Goal: Check status: Check status

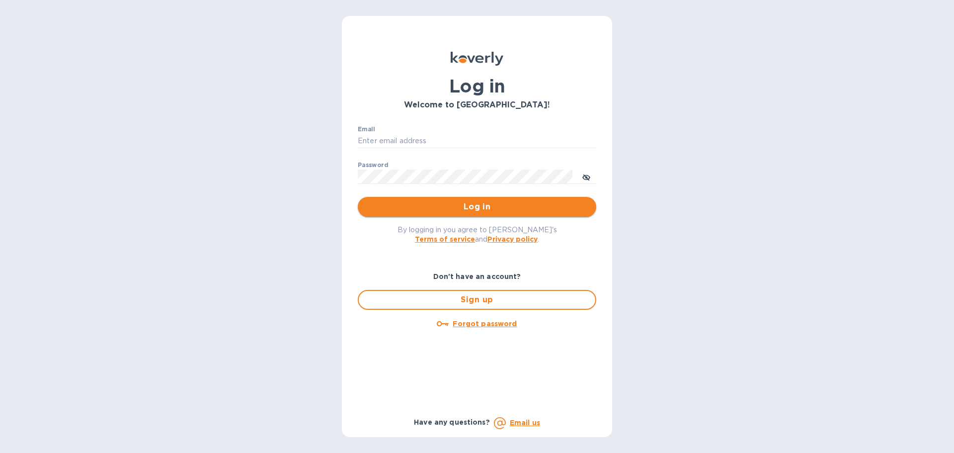
type input "[PERSON_NAME][EMAIL_ADDRESS][DOMAIN_NAME]"
click at [422, 207] on span "Log in" at bounding box center [477, 207] width 223 height 12
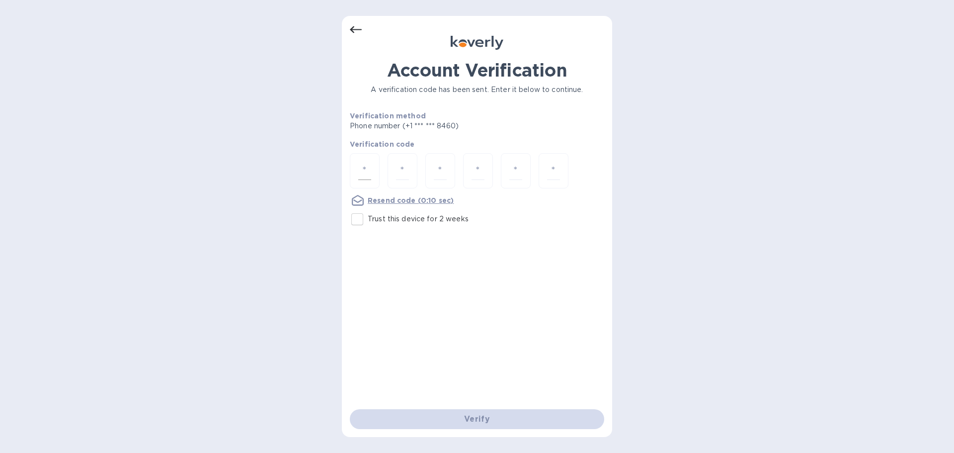
click at [367, 172] on input "number" at bounding box center [364, 170] width 13 height 18
type input "8"
type input "3"
type input "2"
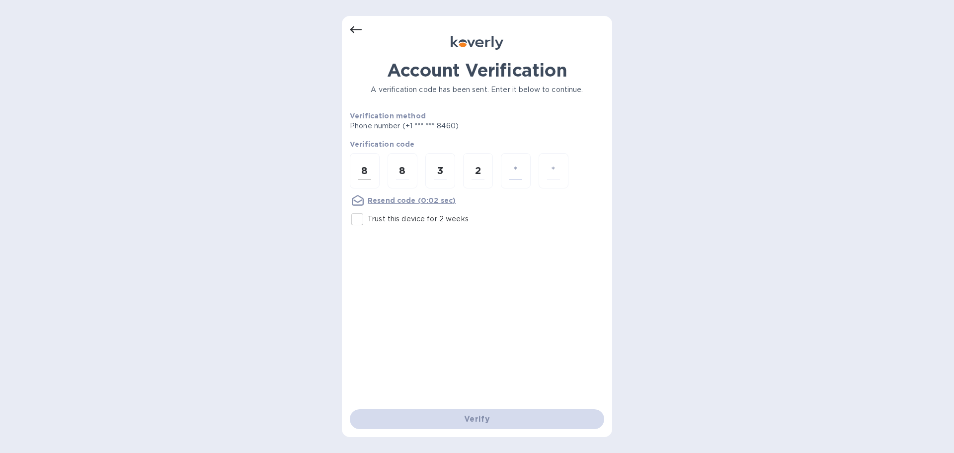
type input "5"
type input "1"
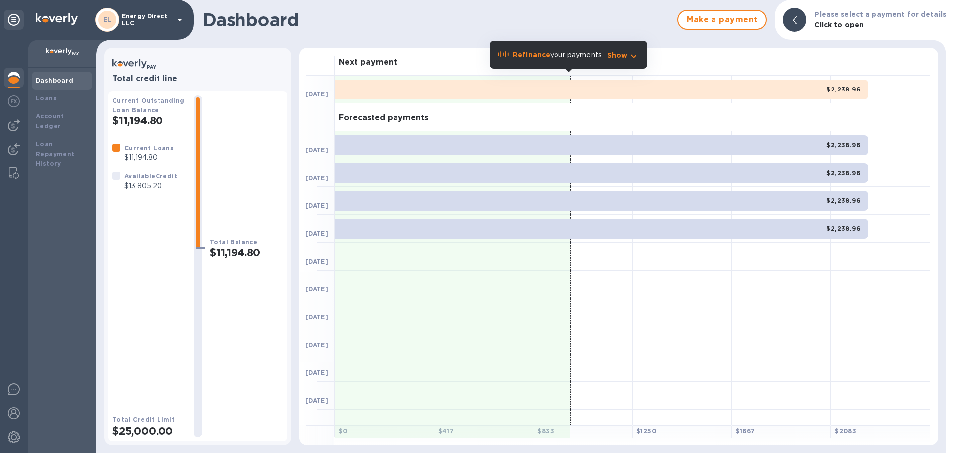
click at [16, 75] on img at bounding box center [14, 78] width 12 height 12
click at [13, 148] on img at bounding box center [14, 149] width 12 height 12
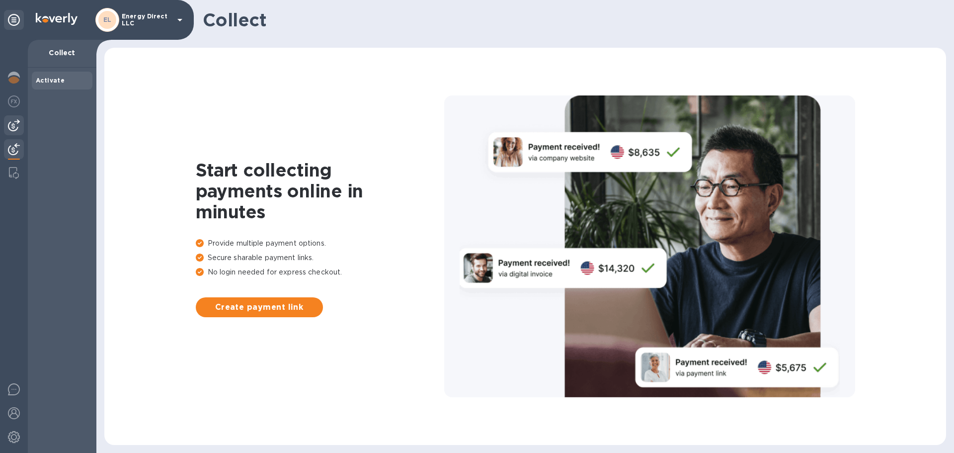
click at [11, 125] on img at bounding box center [14, 125] width 12 height 12
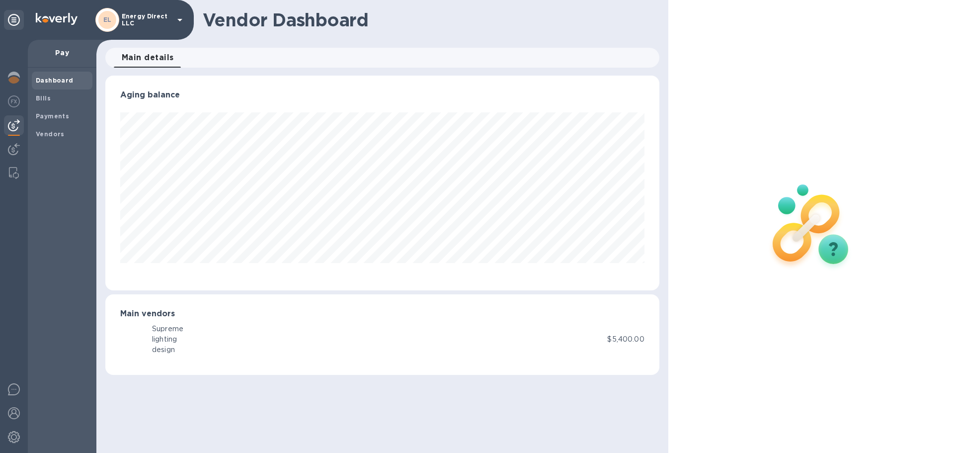
scroll to position [215, 553]
